Goal: Check status: Check status

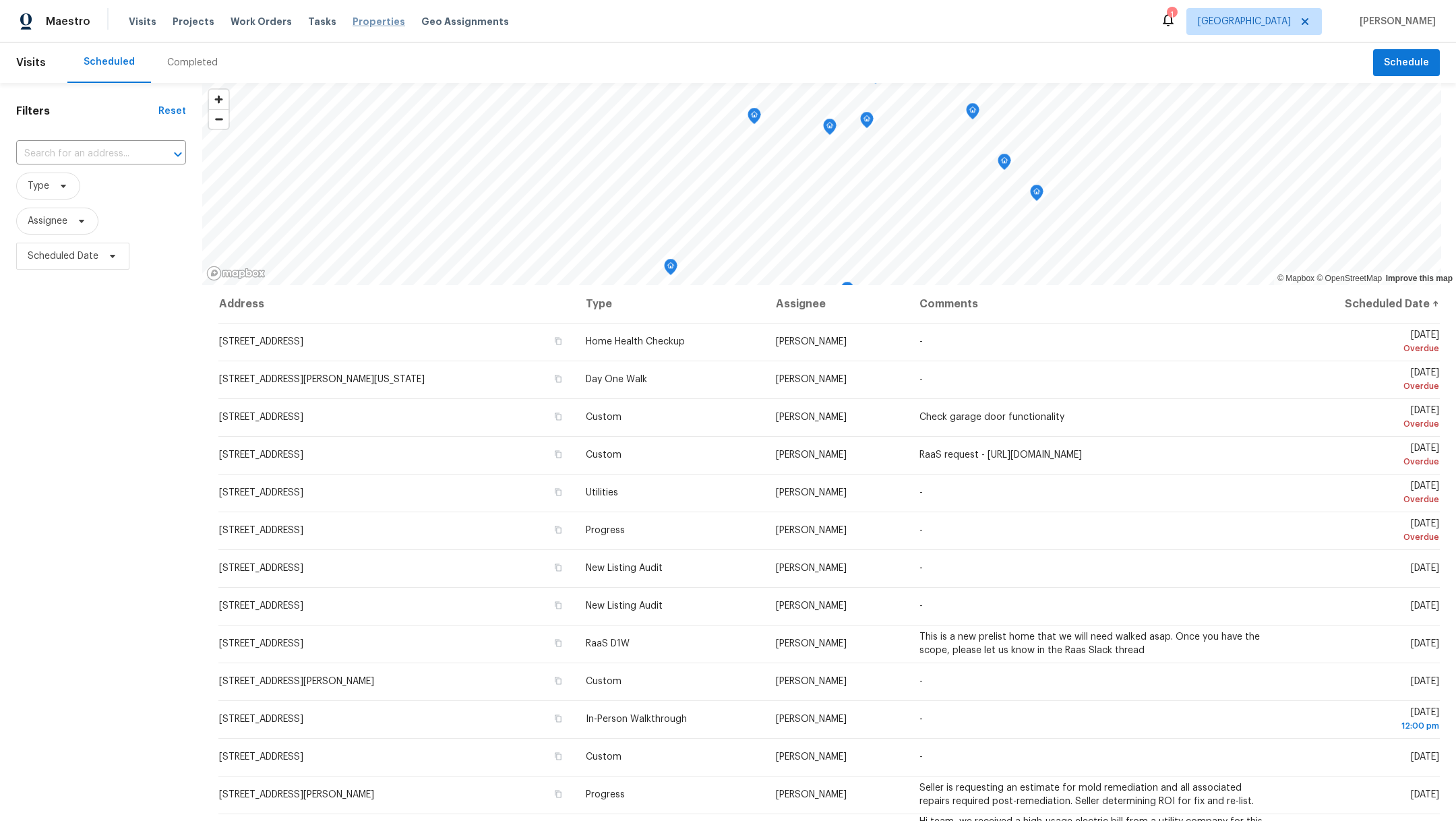
click at [353, 27] on span "Properties" at bounding box center [379, 22] width 53 height 14
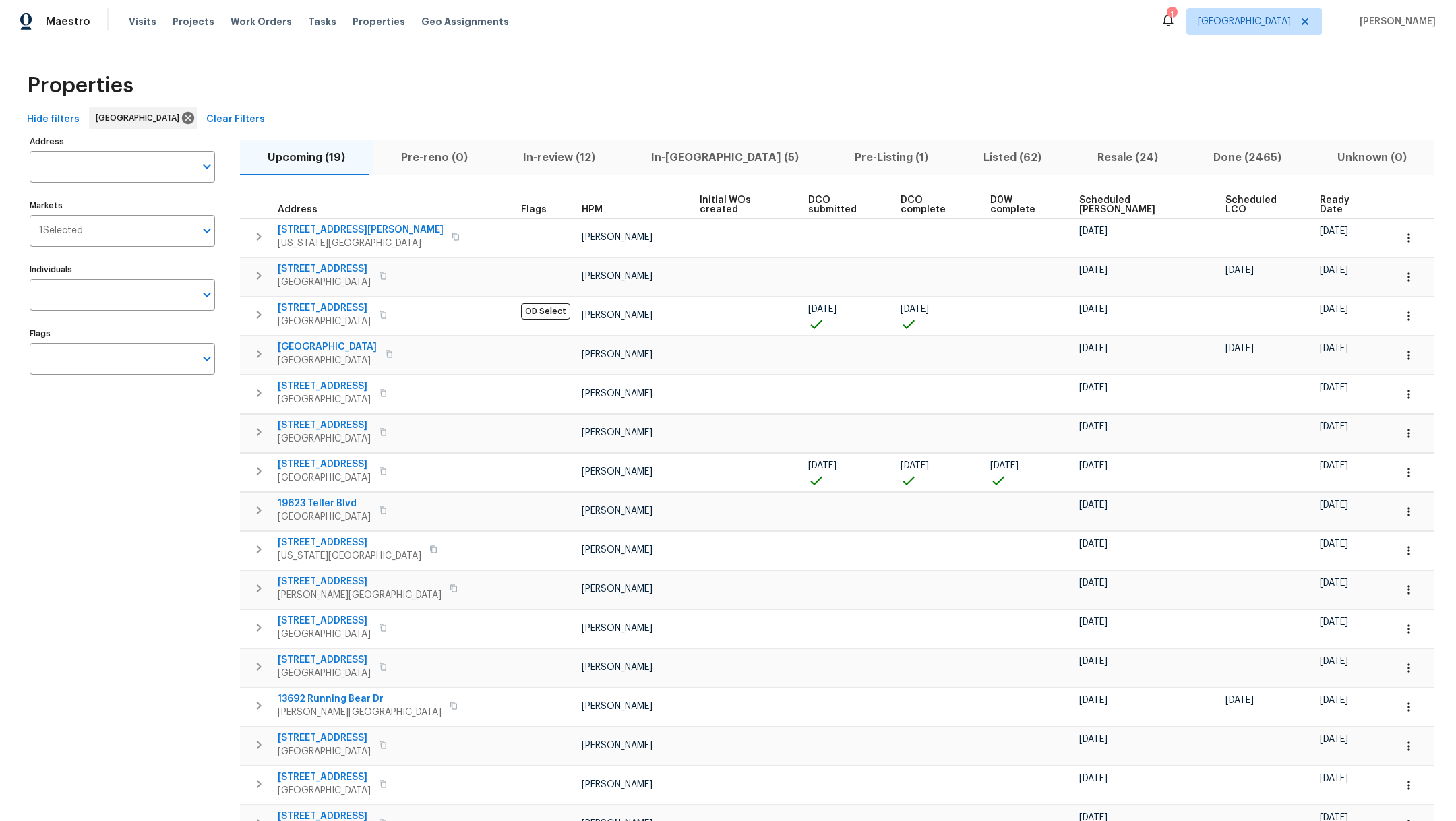
click at [555, 158] on span "In-review (12)" at bounding box center [560, 157] width 112 height 19
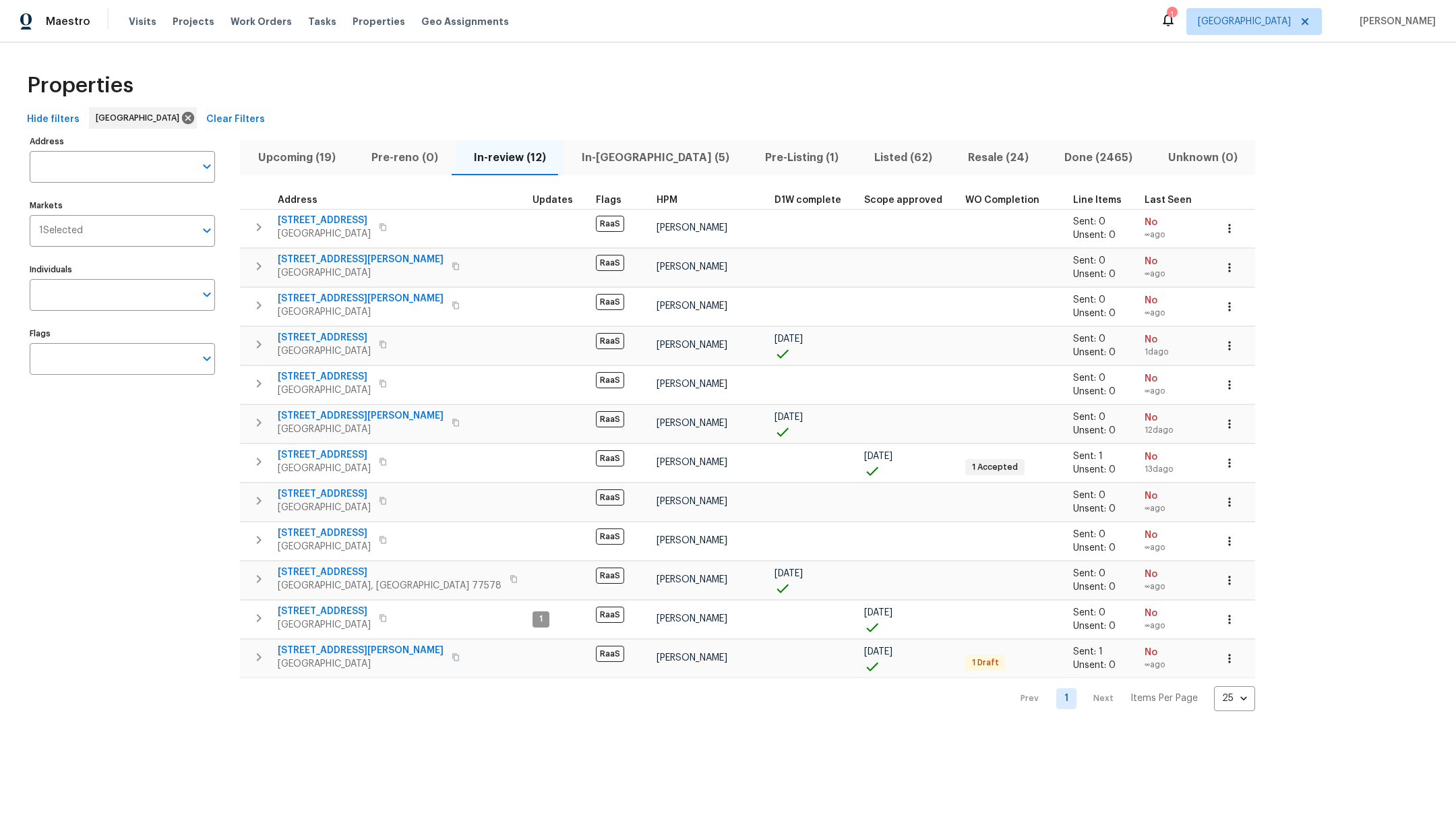
click at [585, 157] on span "In-[GEOGRAPHIC_DATA] (5)" at bounding box center [655, 157] width 167 height 19
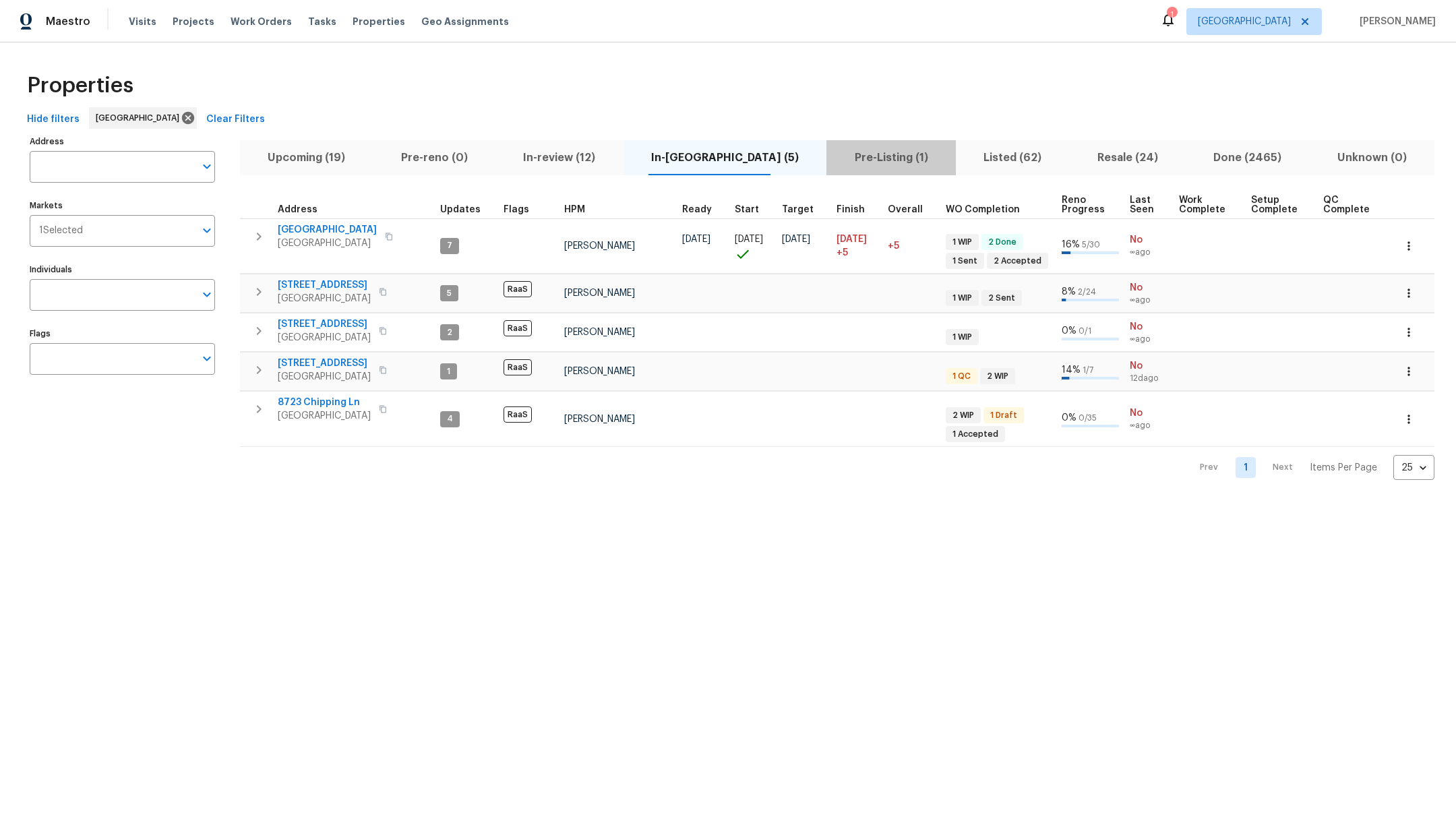
click at [844, 161] on span "Pre-Listing (1)" at bounding box center [891, 157] width 113 height 19
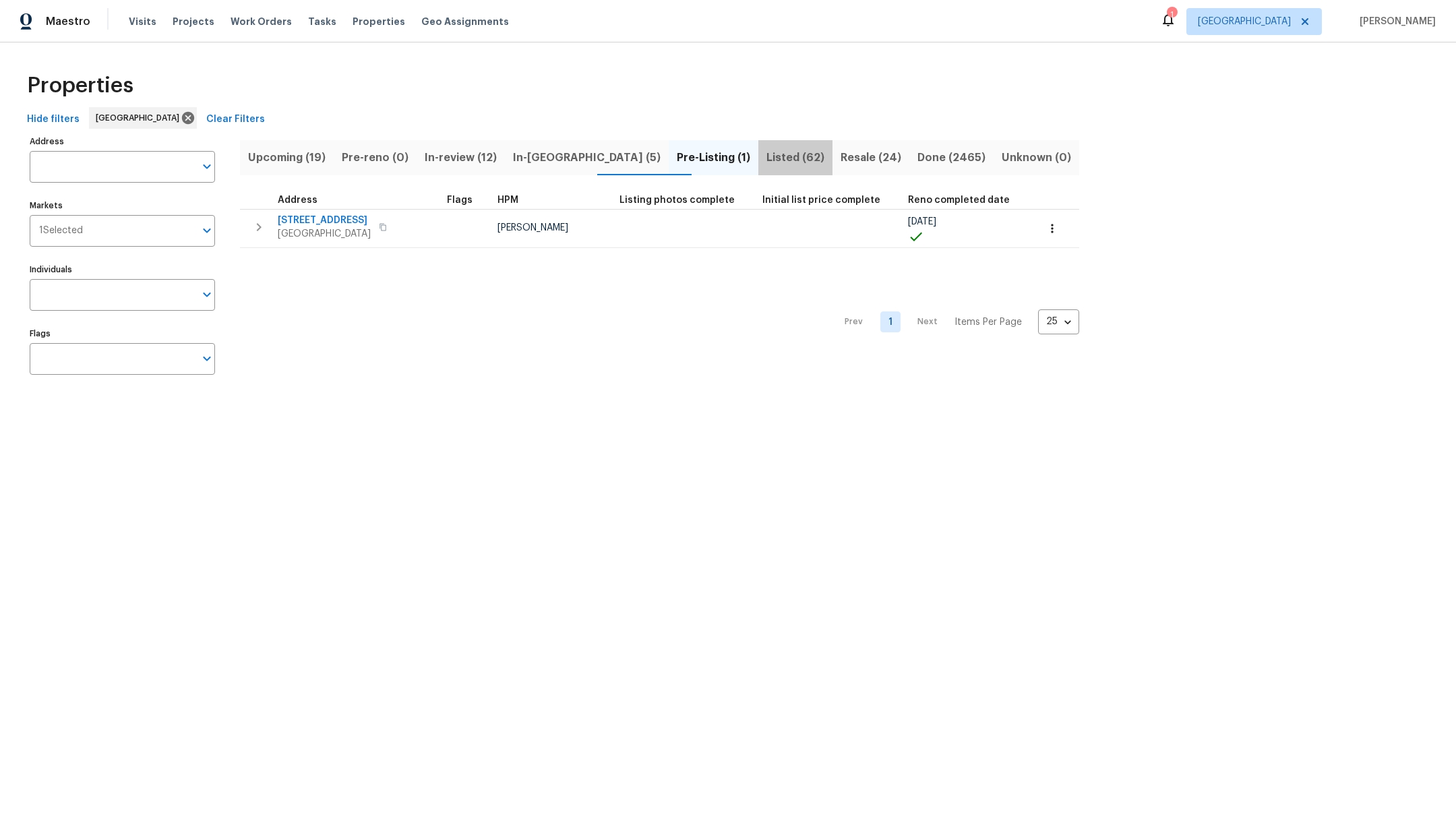
click at [767, 161] on span "Listed (62)" at bounding box center [795, 157] width 58 height 19
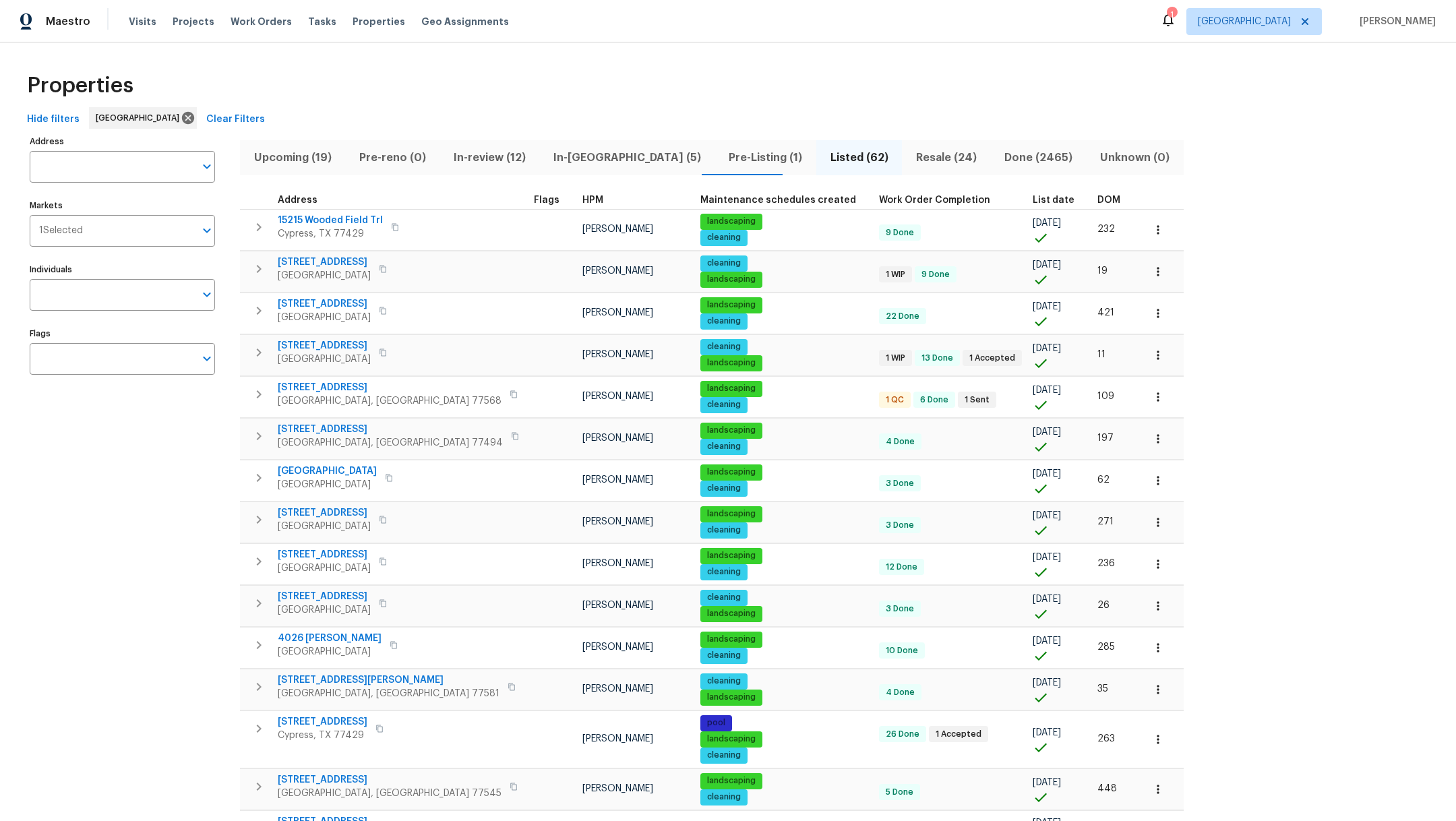
click at [910, 155] on span "Resale (24)" at bounding box center [946, 157] width 72 height 19
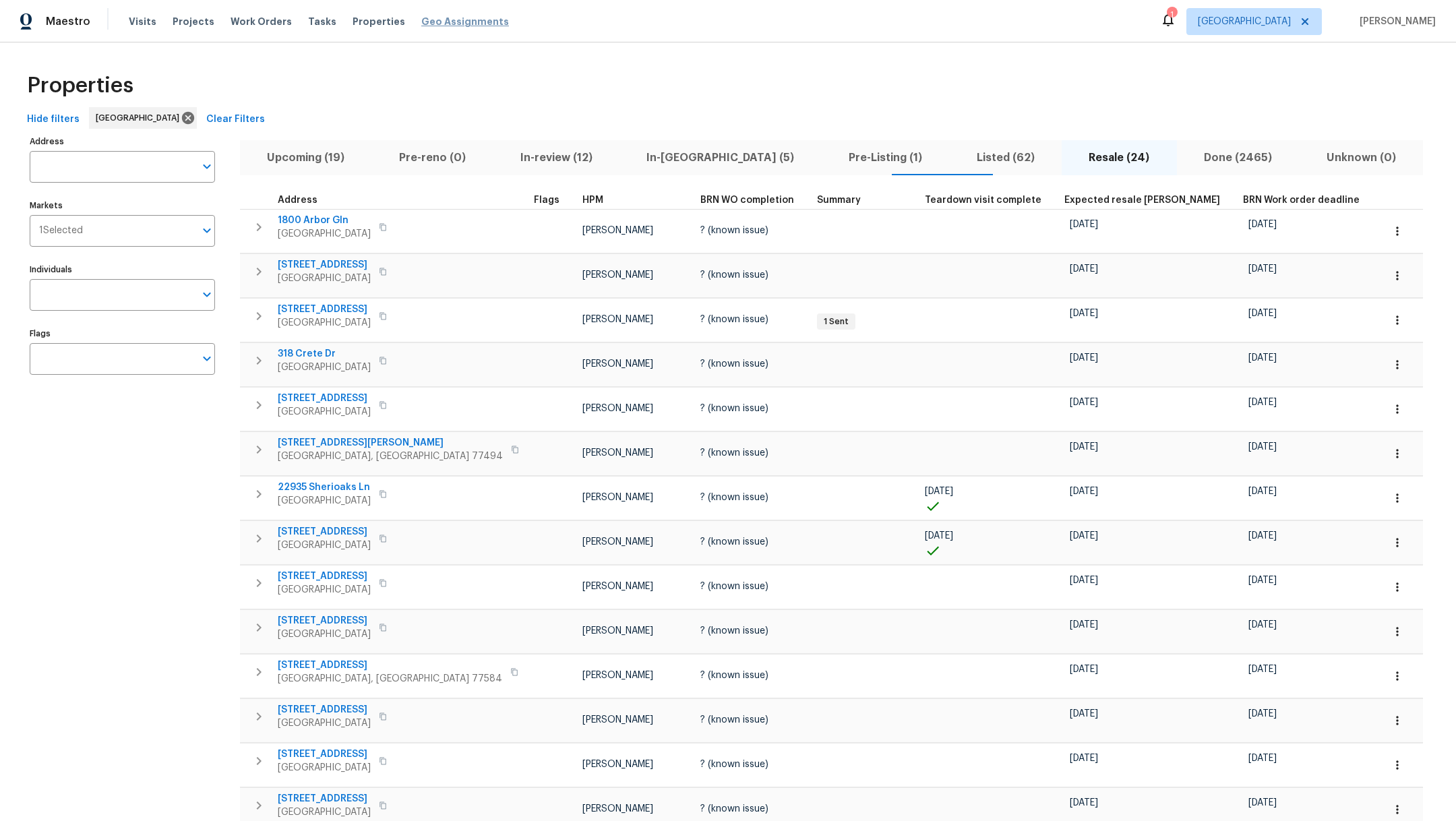
click at [421, 20] on span "Geo Assignments" at bounding box center [465, 22] width 87 height 14
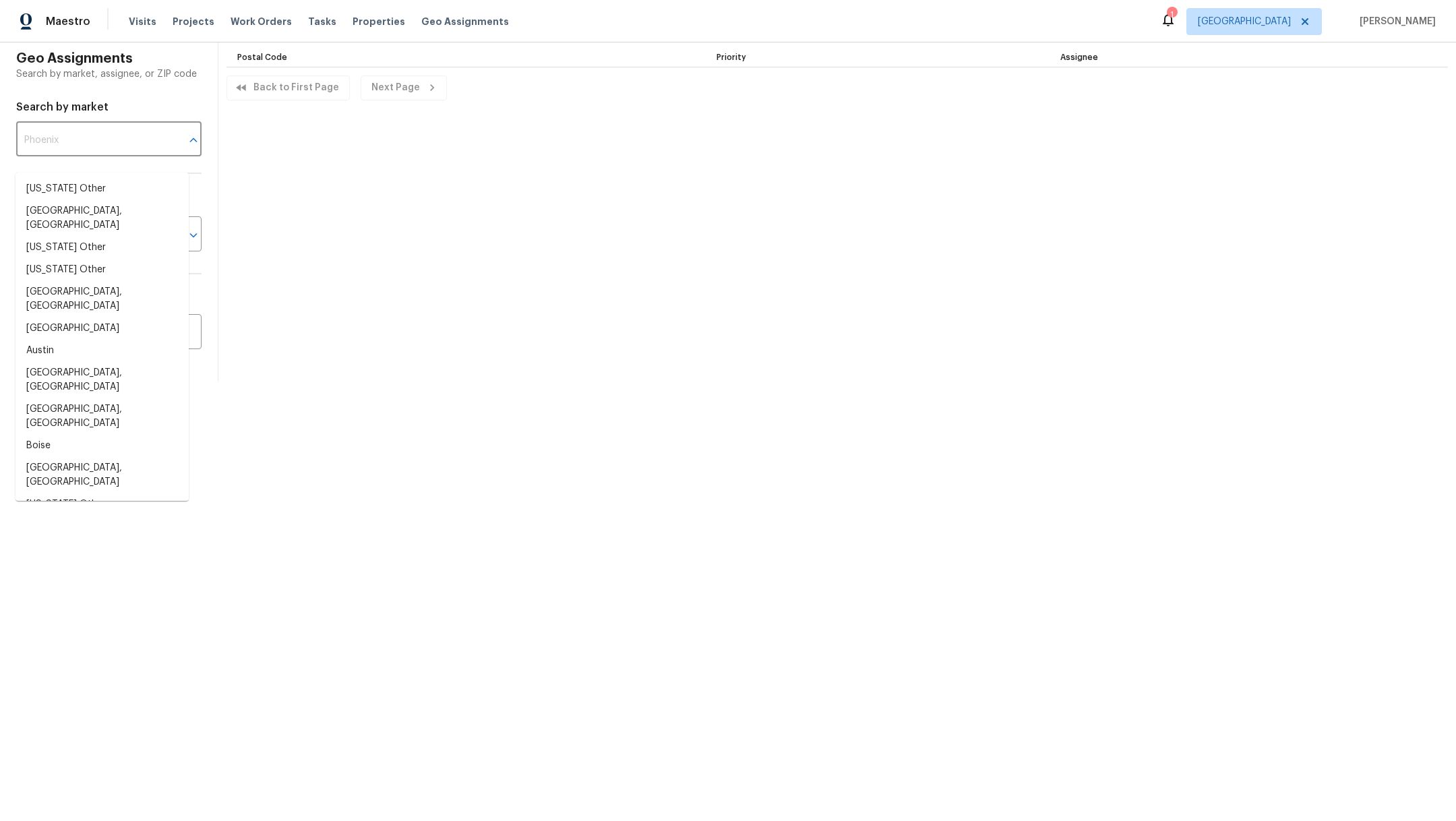
click at [87, 157] on input "text" at bounding box center [90, 141] width 148 height 32
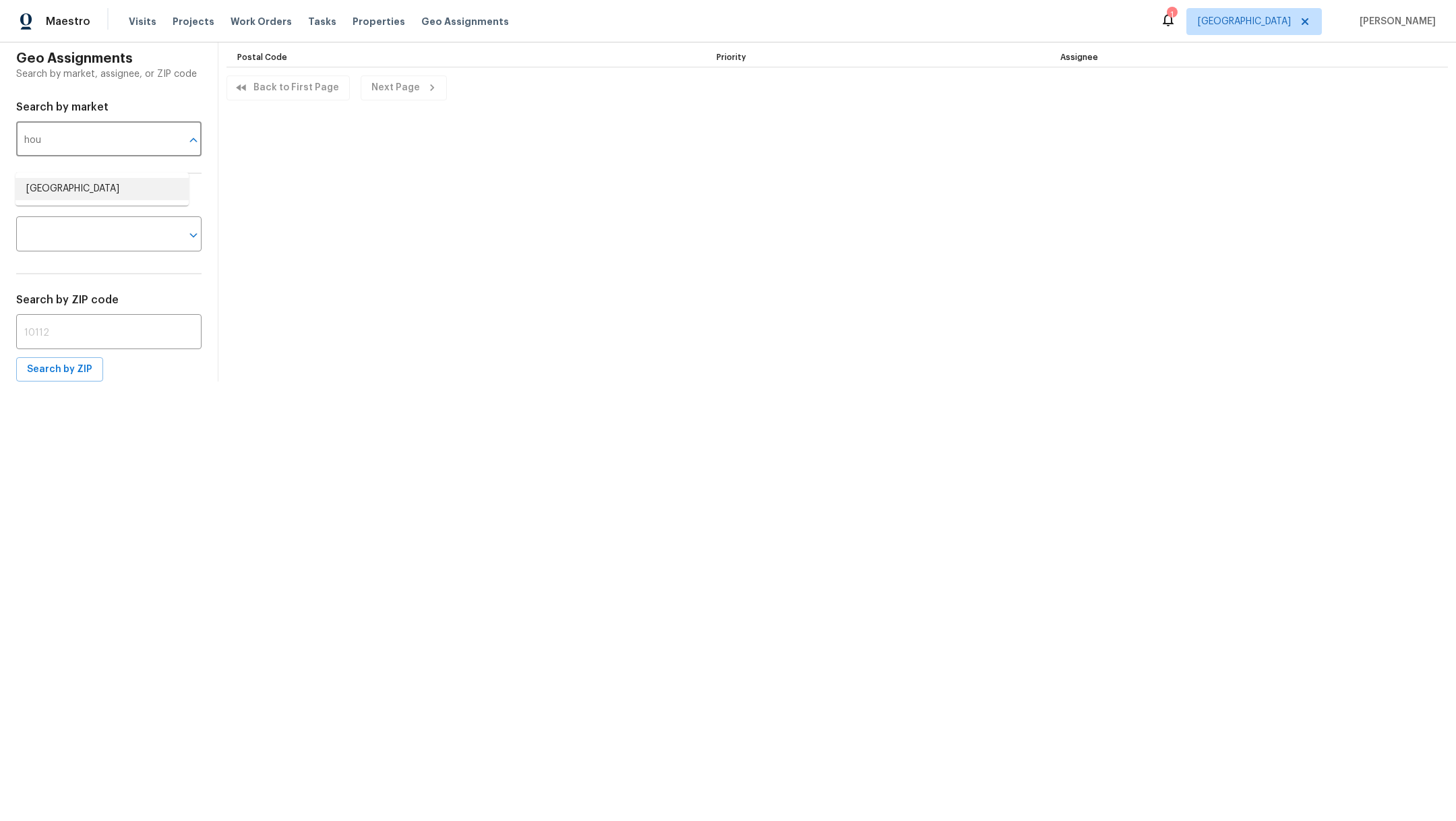
click at [84, 201] on ul "[GEOGRAPHIC_DATA]" at bounding box center [102, 189] width 173 height 33
click at [69, 191] on li "[GEOGRAPHIC_DATA]" at bounding box center [102, 189] width 173 height 23
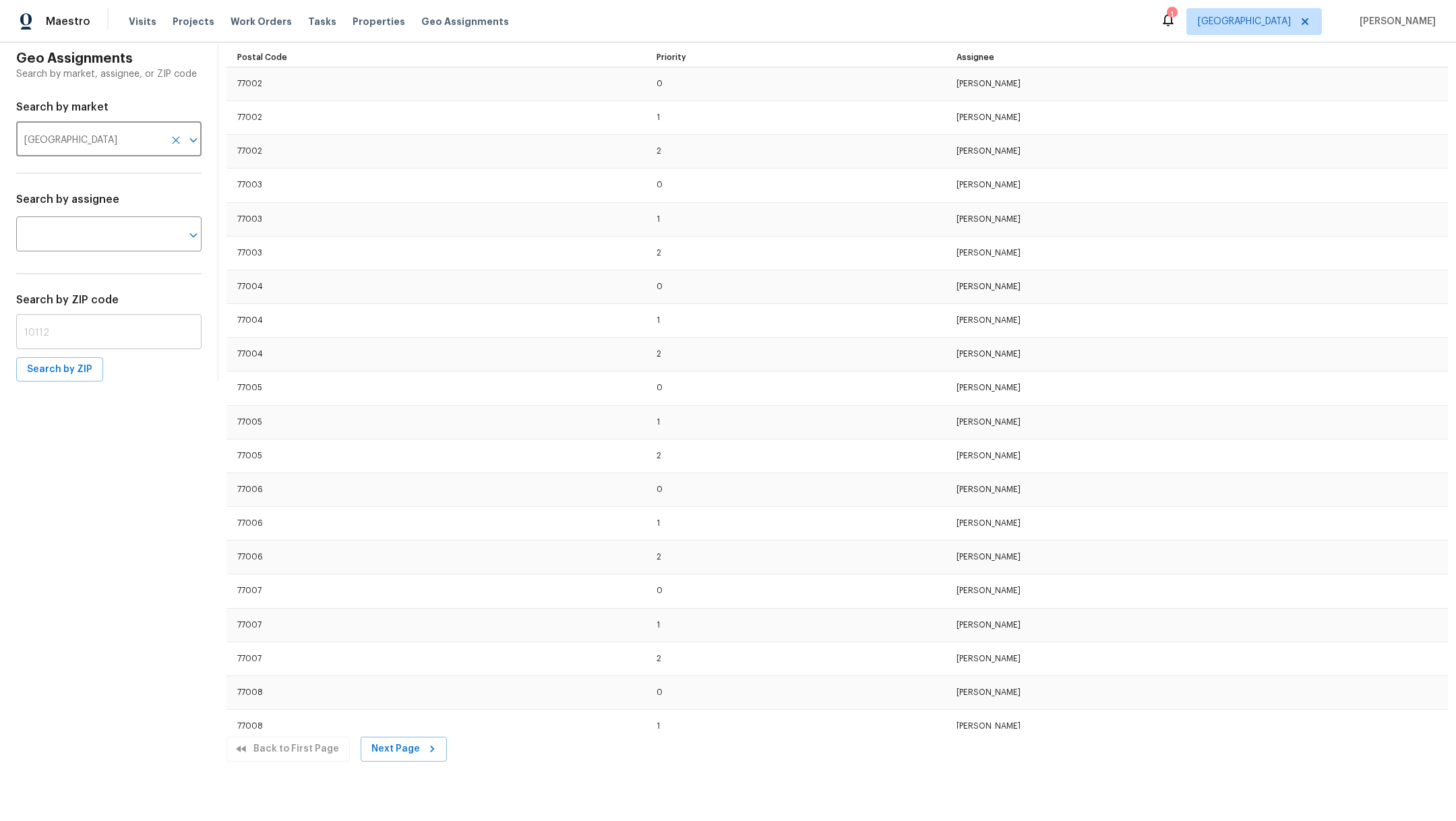
type input "[GEOGRAPHIC_DATA]"
click at [68, 349] on input "text" at bounding box center [108, 334] width 185 height 32
type input "77008"
click at [38, 378] on span "Search by ZIP" at bounding box center [60, 370] width 66 height 17
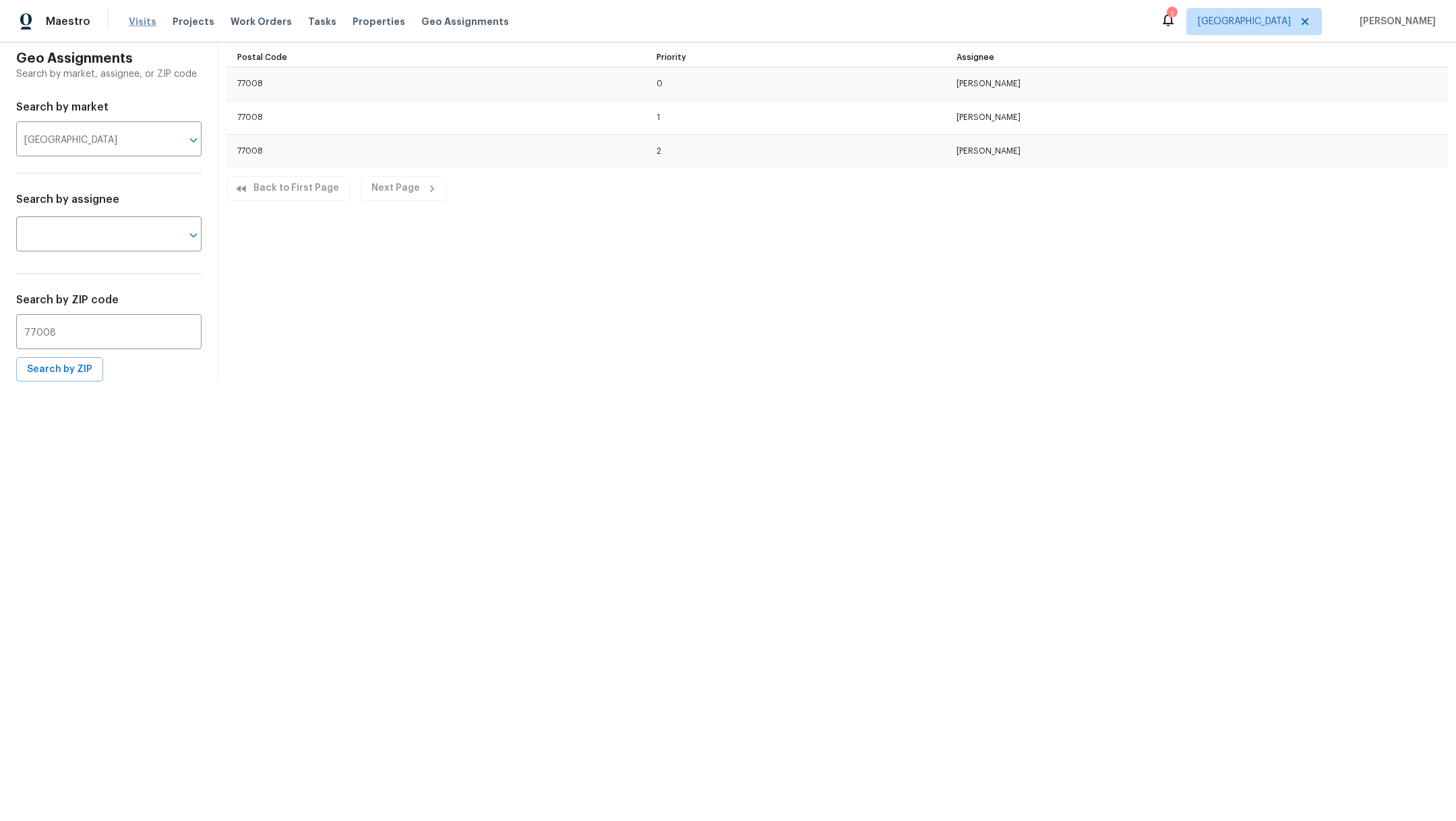
click at [138, 23] on span "Visits" at bounding box center [142, 22] width 28 height 14
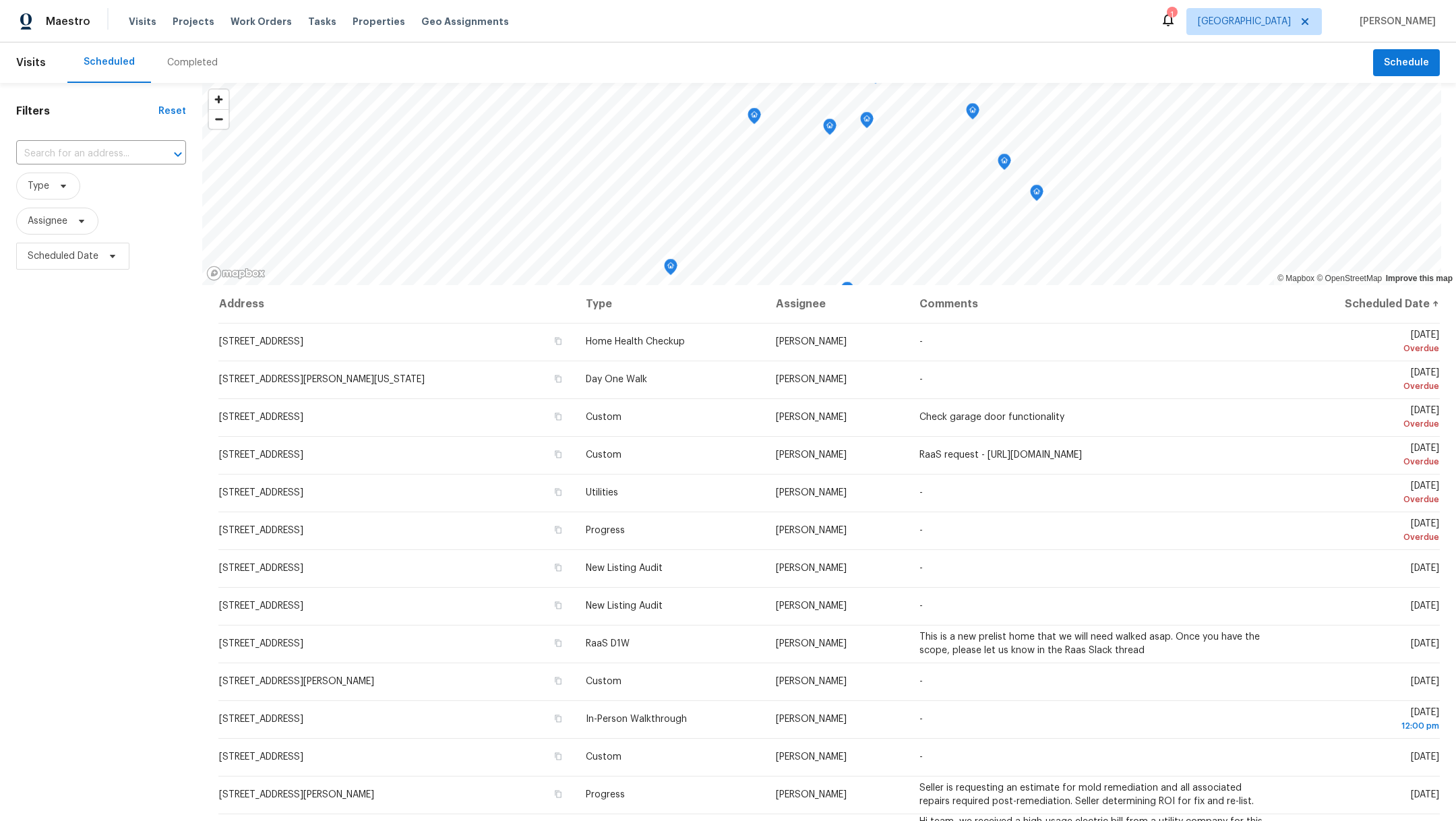
click at [179, 65] on div "Completed" at bounding box center [192, 63] width 50 height 14
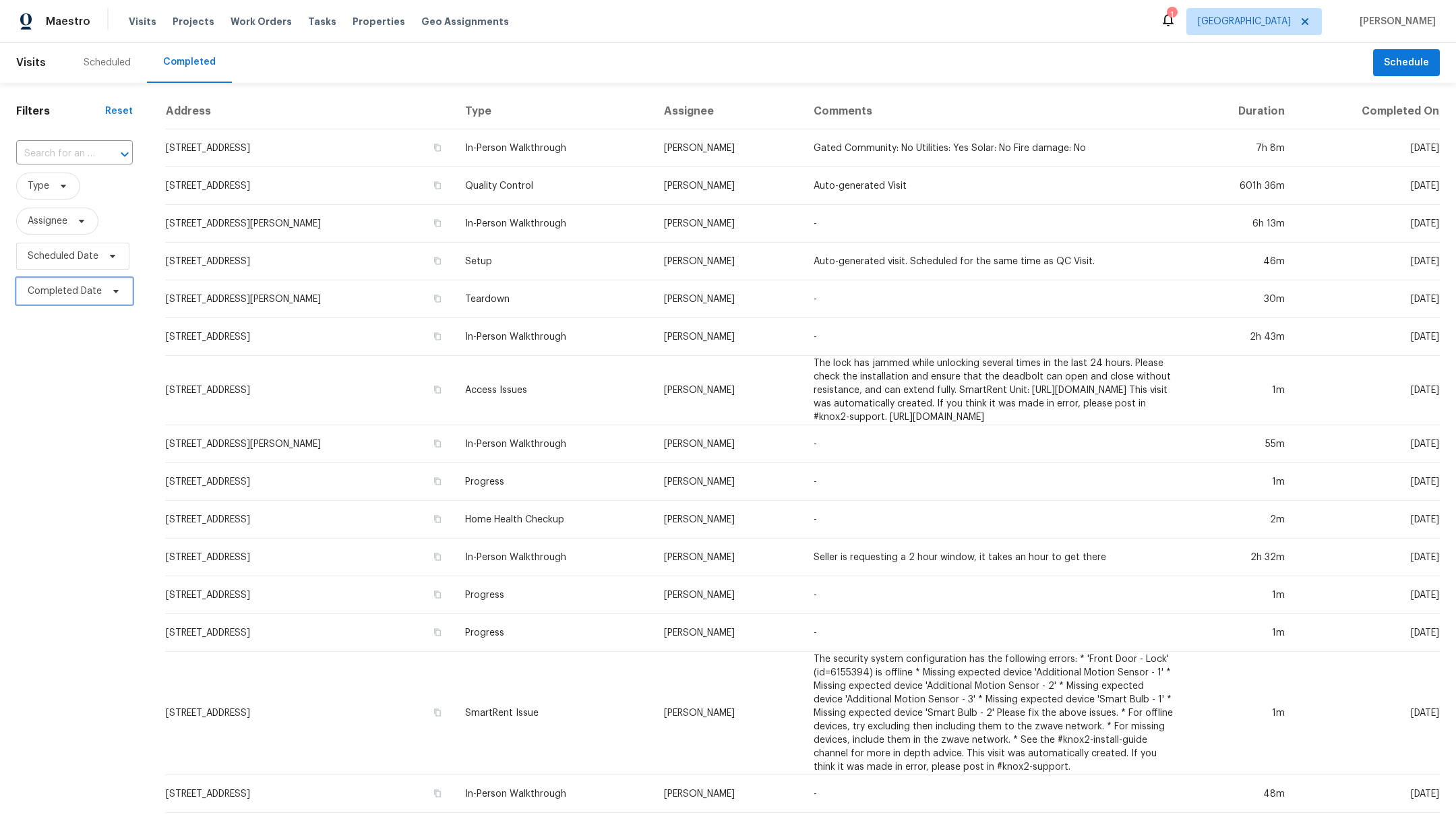
click at [66, 292] on span "Completed Date" at bounding box center [65, 291] width 74 height 14
select select "9"
select select "2025"
select select "10"
select select "2025"
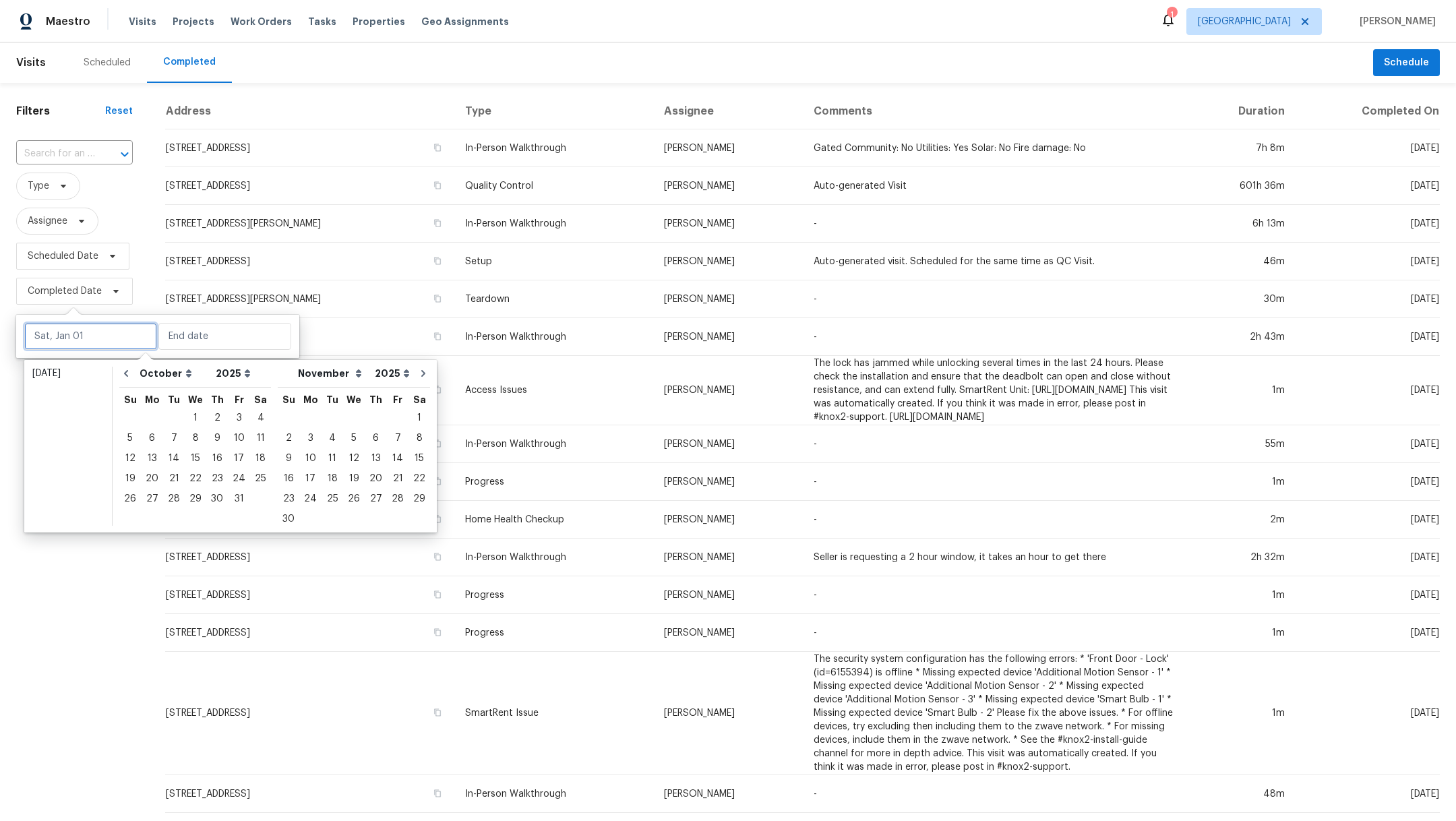
click at [63, 340] on input "text" at bounding box center [90, 337] width 133 height 27
click at [172, 440] on div "7" at bounding box center [174, 438] width 22 height 19
type input "[DATE]"
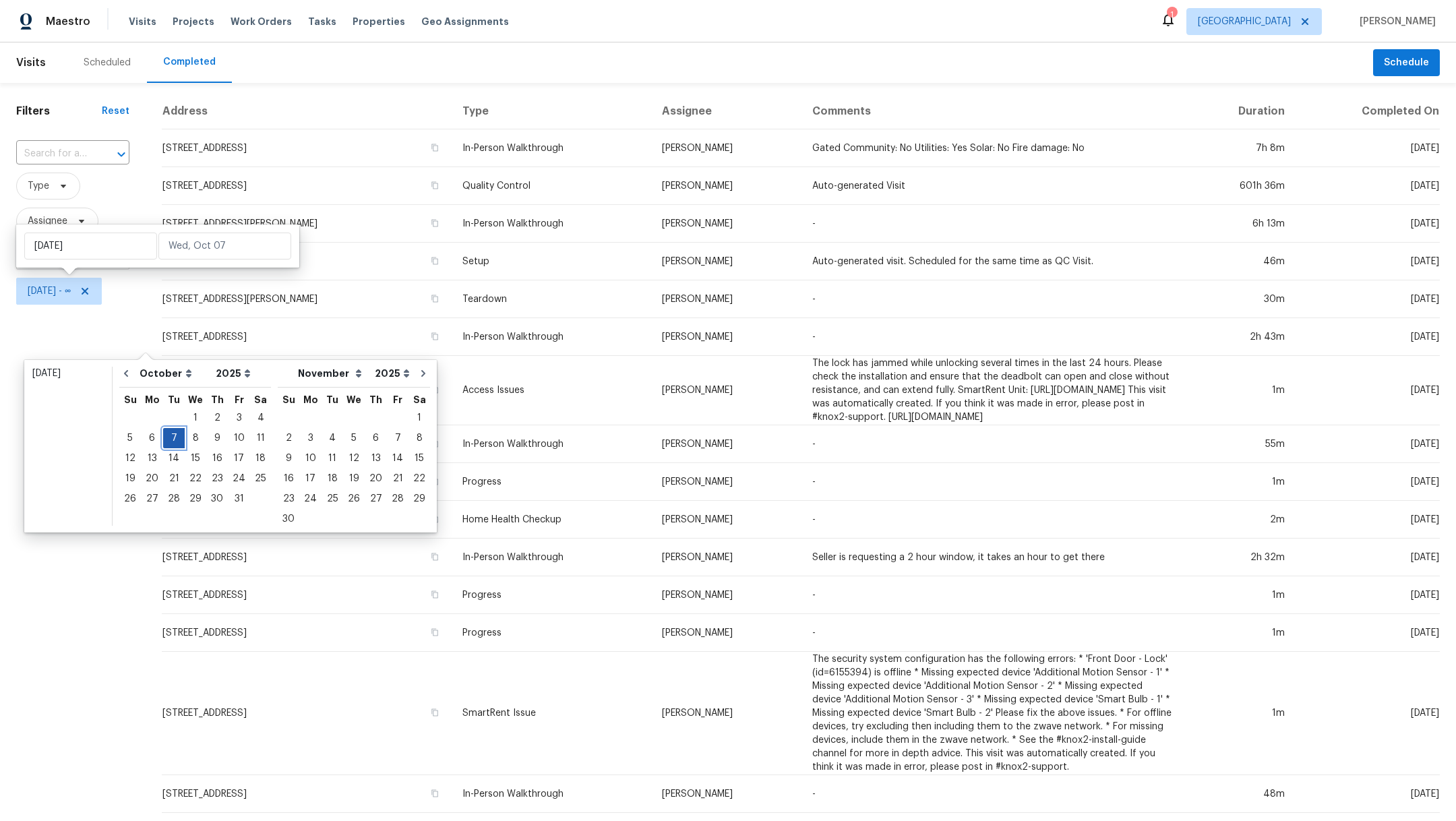
click at [172, 440] on div "7" at bounding box center [174, 438] width 22 height 19
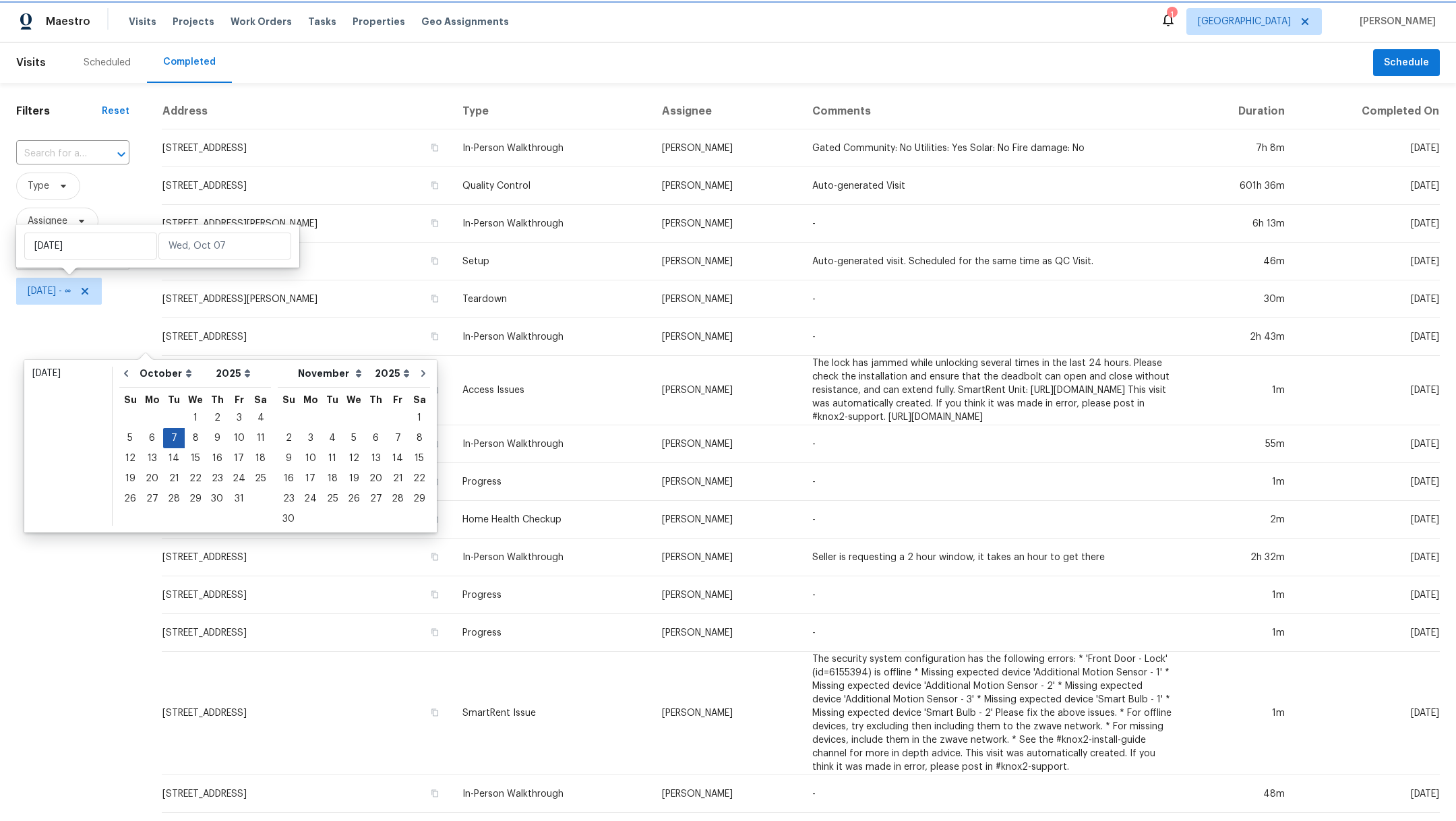
type input "[DATE]"
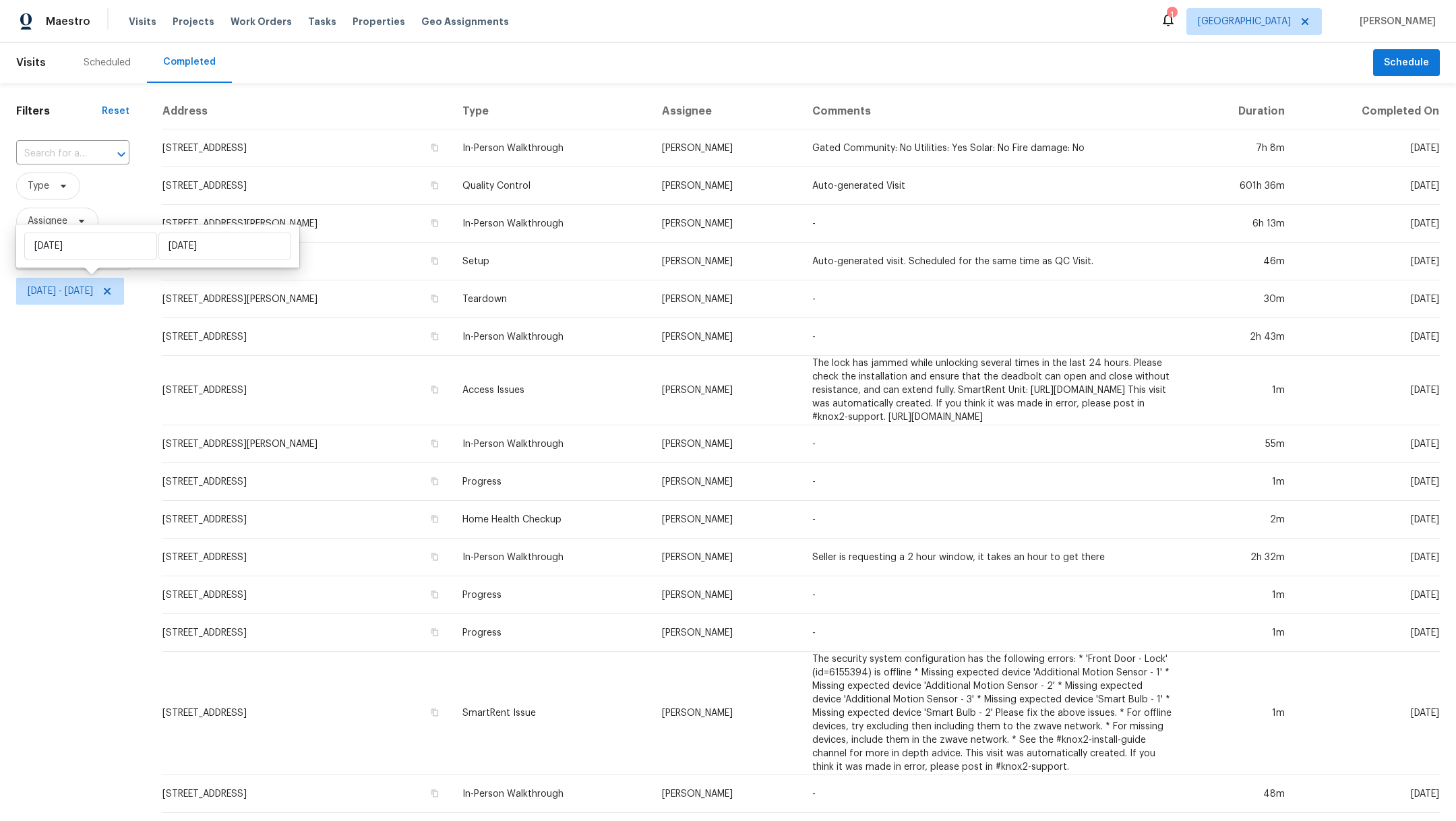
click at [44, 408] on div "Filters Reset ​ Type Assignee Scheduled Date [DATE] - [DATE]" at bounding box center [72, 529] width 145 height 892
click at [37, 180] on span "Type" at bounding box center [38, 186] width 22 height 14
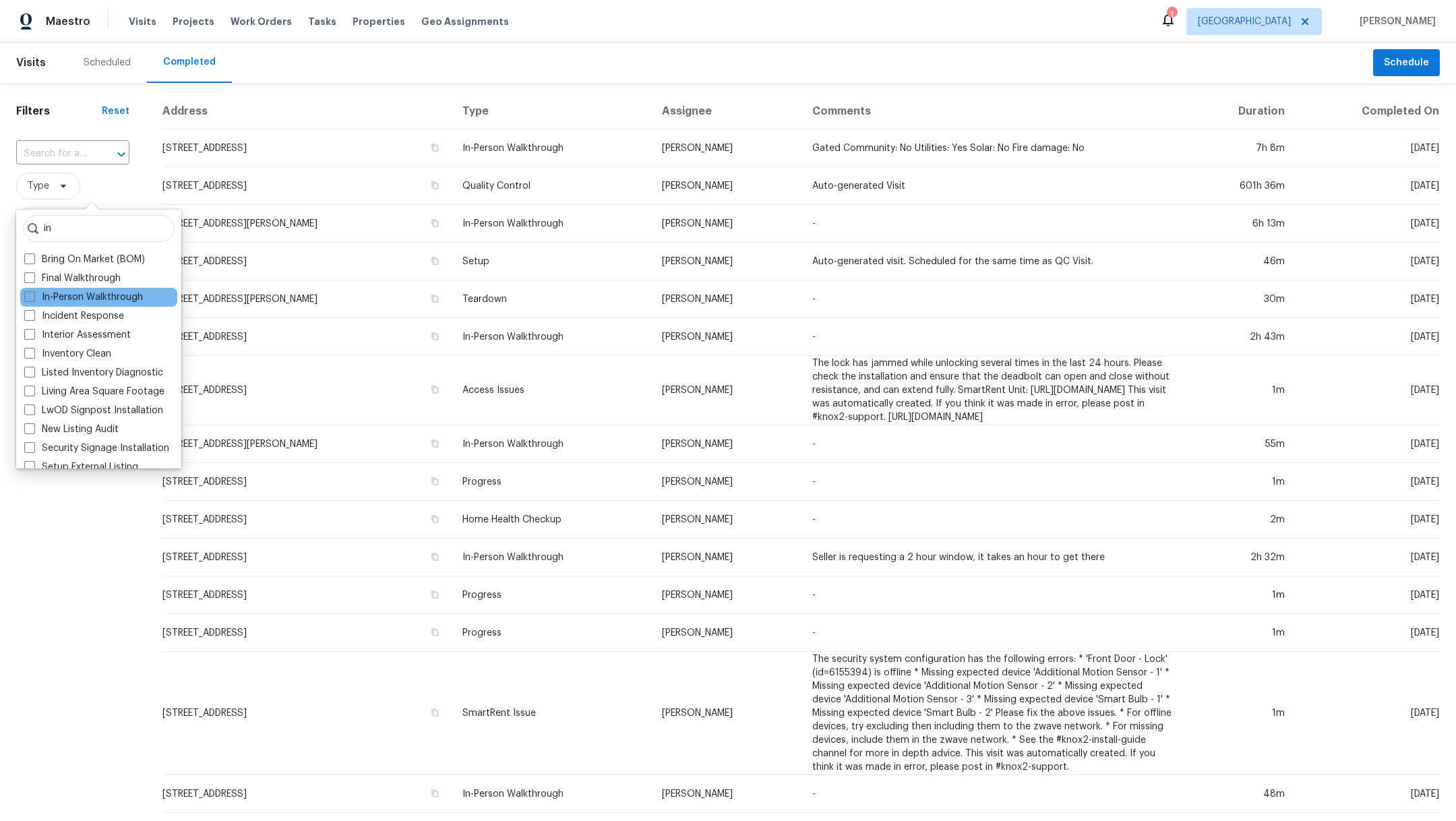
type input "in"
click at [30, 296] on span at bounding box center [29, 297] width 11 height 11
click at [30, 296] on input "In-Person Walkthrough" at bounding box center [29, 295] width 9 height 9
checkbox input "true"
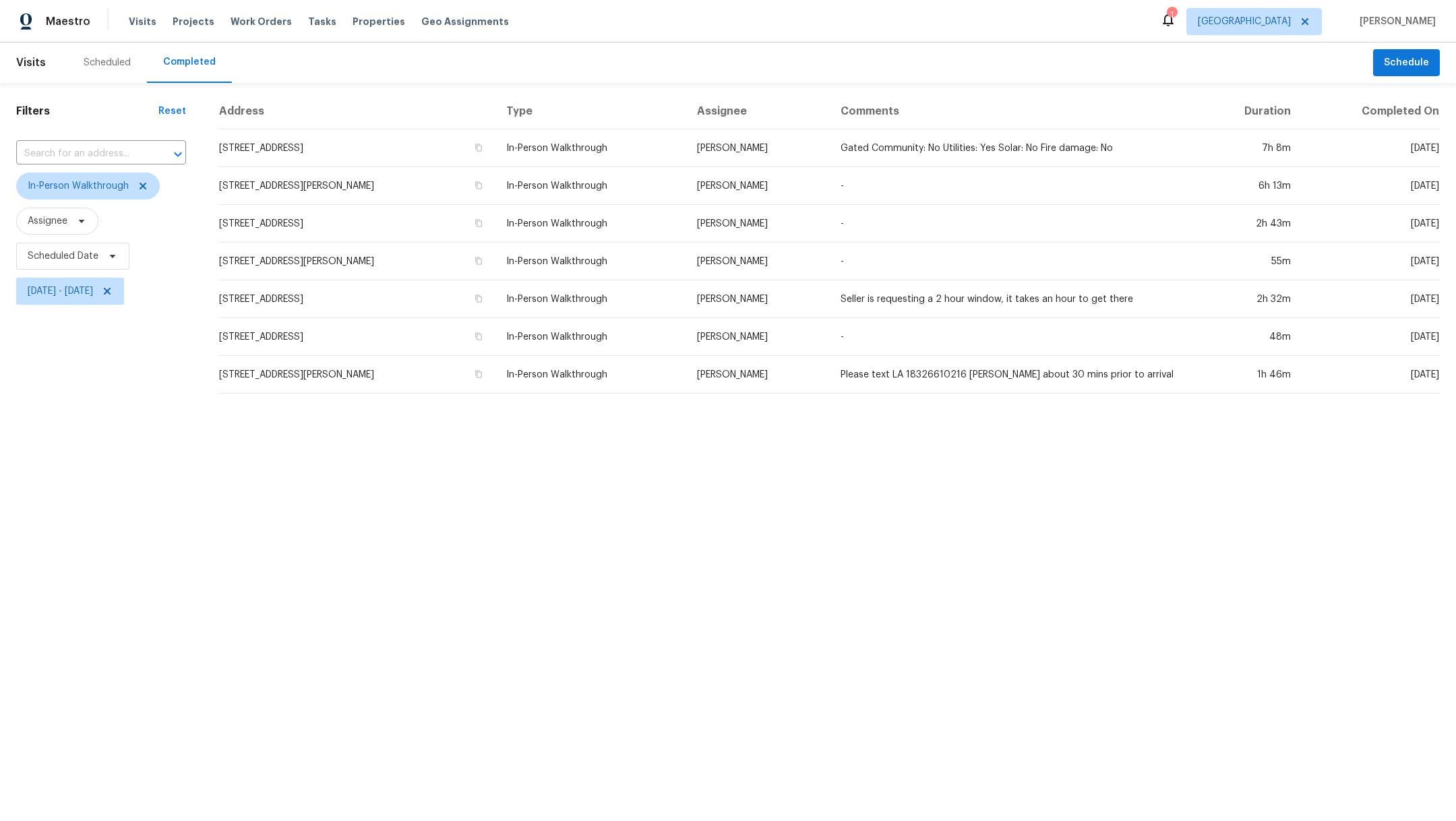
click at [259, 74] on div "Scheduled Completed" at bounding box center [720, 63] width 1306 height 41
click at [112, 285] on icon at bounding box center [107, 291] width 11 height 11
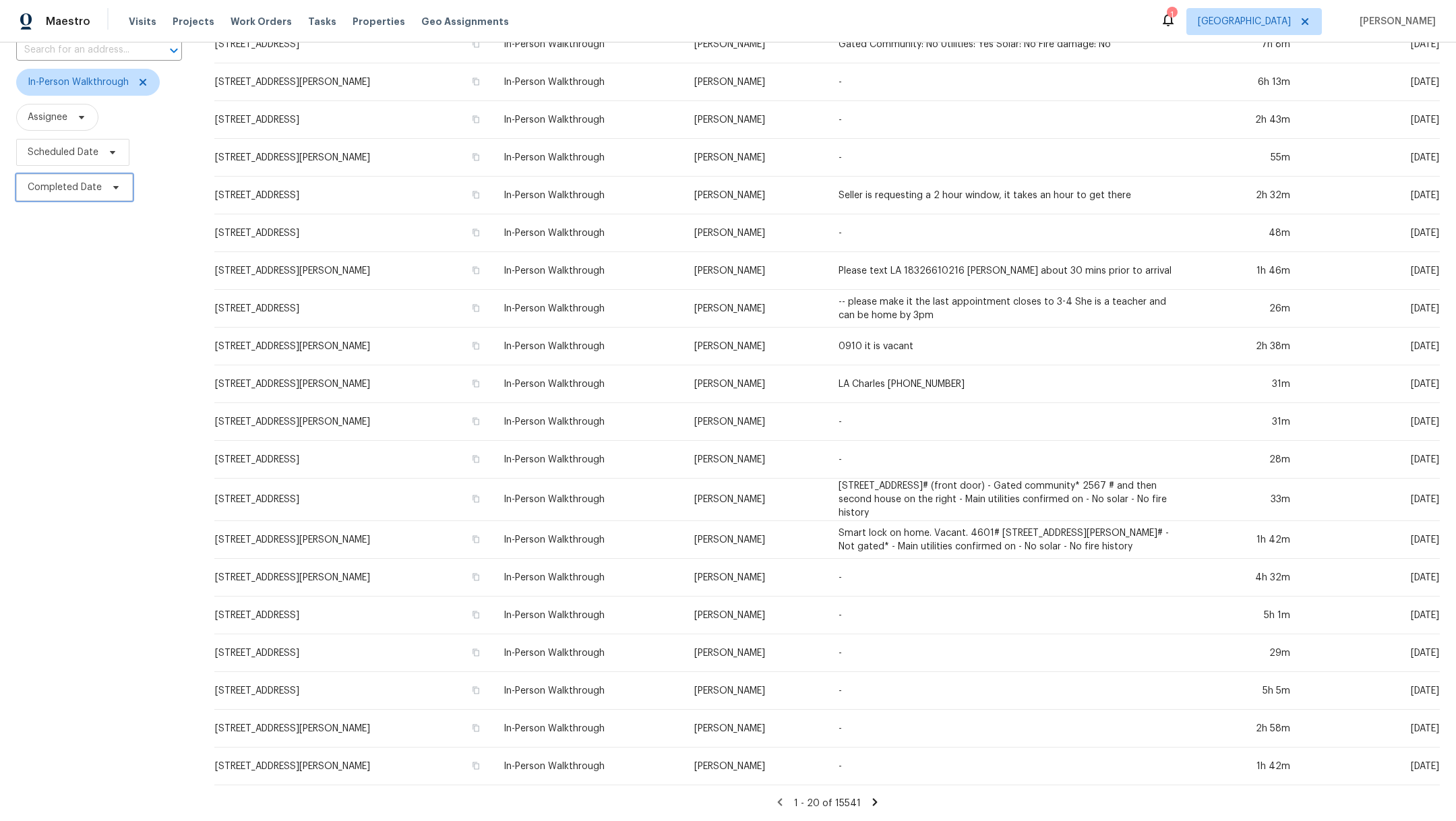
scroll to position [119, 0]
click at [872, 798] on icon at bounding box center [875, 802] width 5 height 8
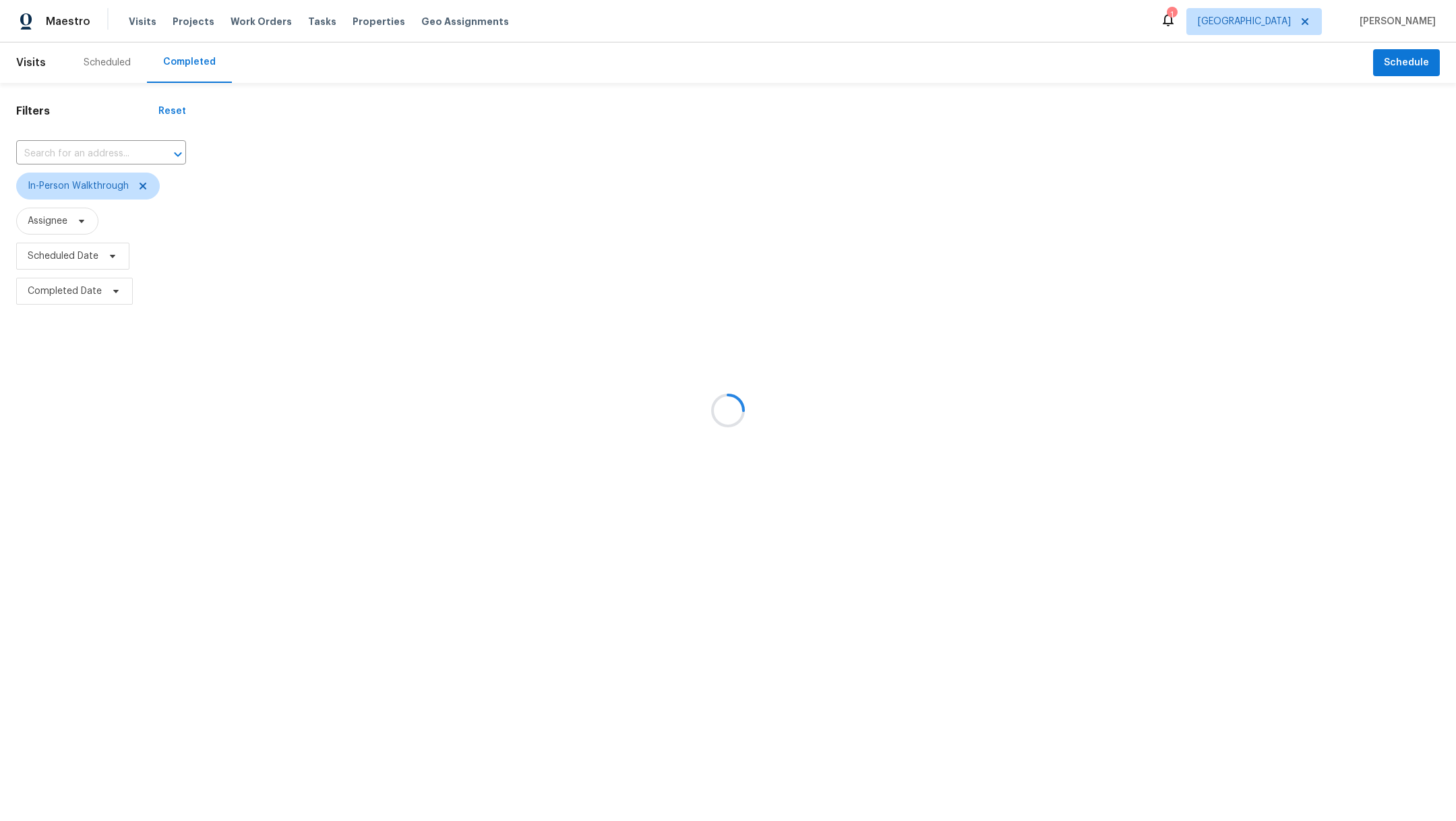
scroll to position [0, 0]
